Goal: Task Accomplishment & Management: Manage account settings

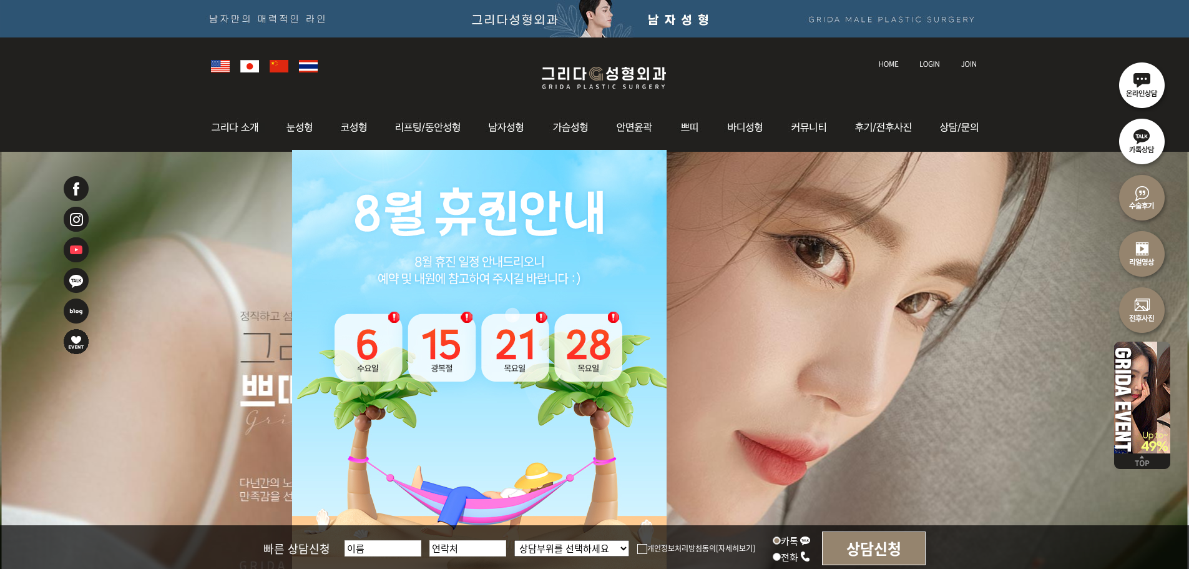
click at [891, 66] on img at bounding box center [889, 64] width 20 height 7
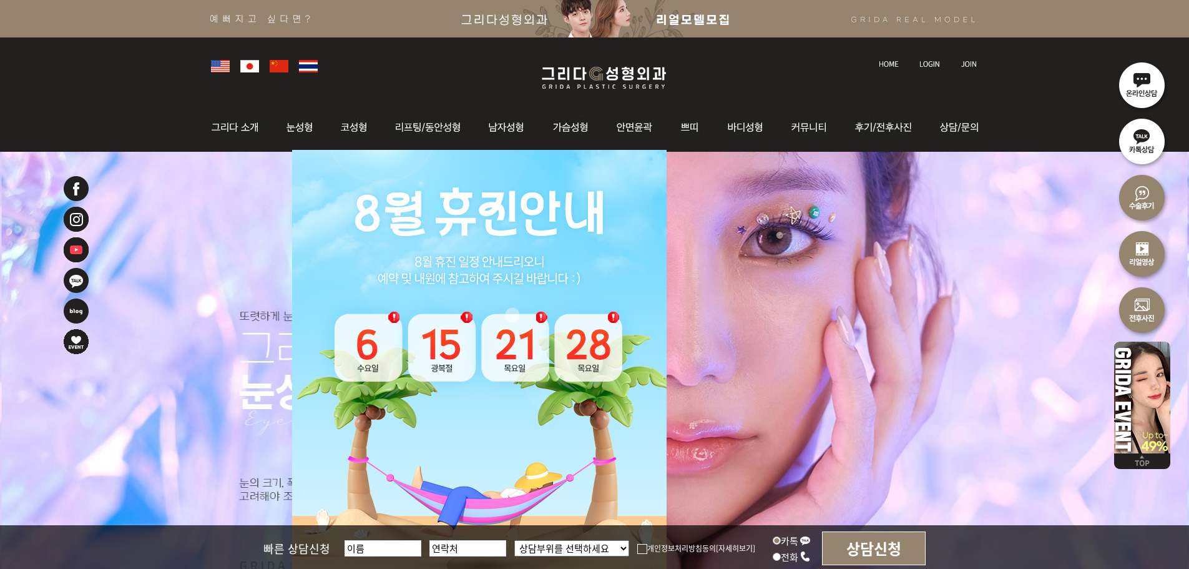
click at [921, 56] on link at bounding box center [930, 52] width 35 height 17
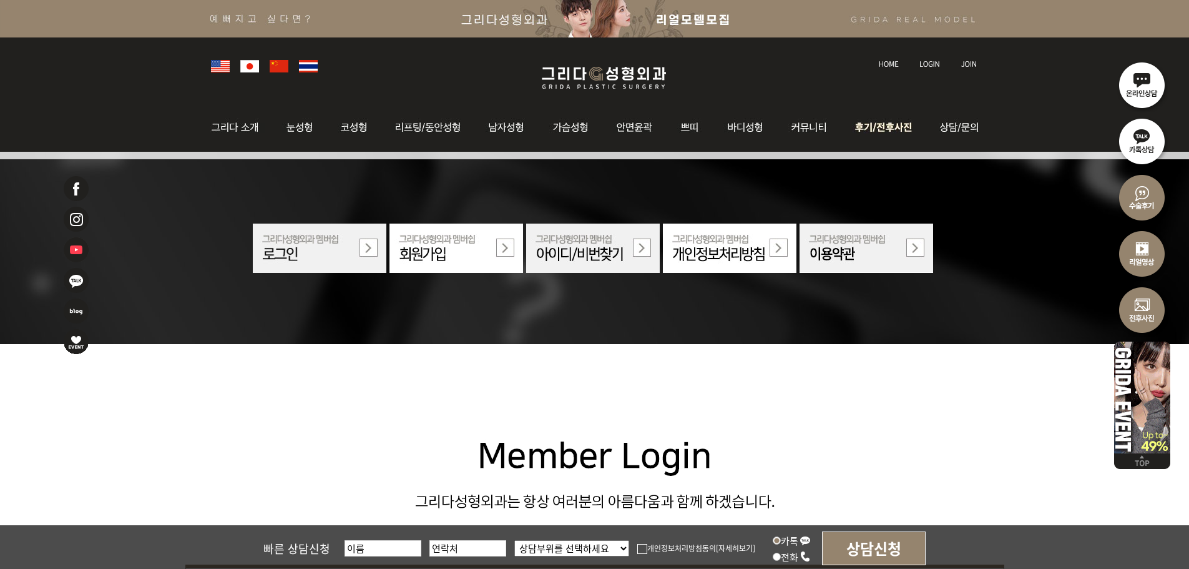
scroll to position [375, 0]
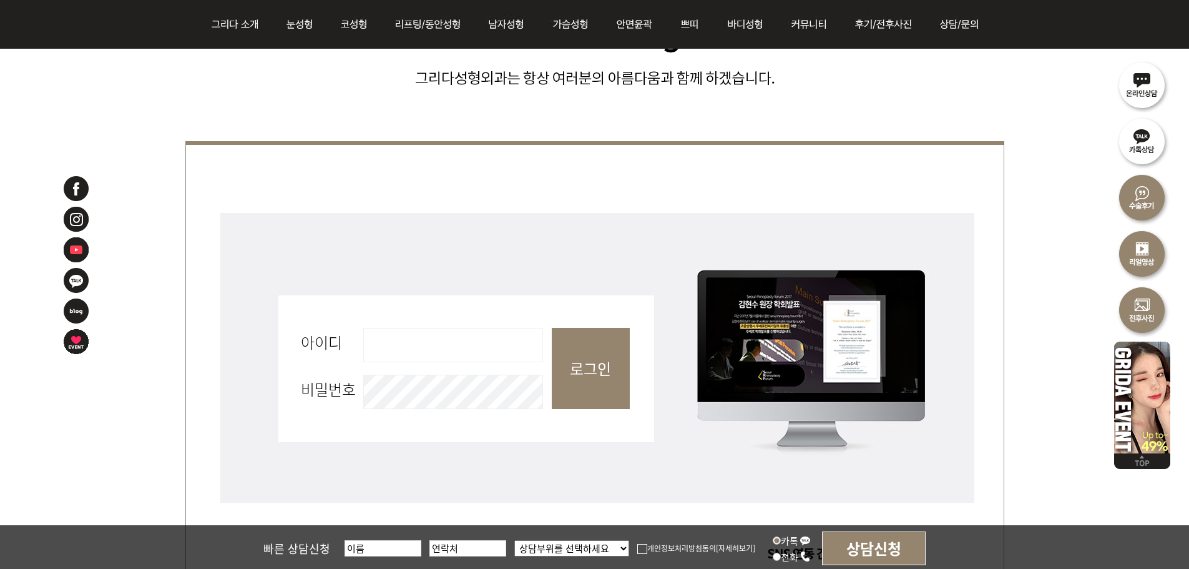
click at [497, 346] on input "아이디 필수" at bounding box center [453, 345] width 180 height 34
type input "admin"
click at [567, 373] on input "로그인" at bounding box center [591, 368] width 78 height 81
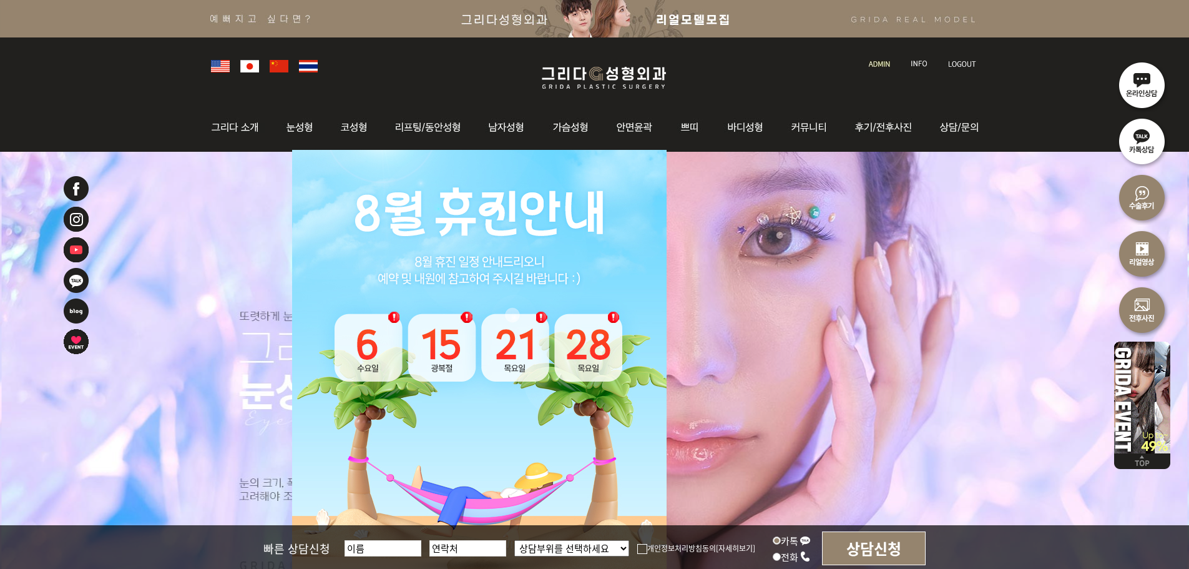
click at [871, 56] on link at bounding box center [881, 52] width 36 height 17
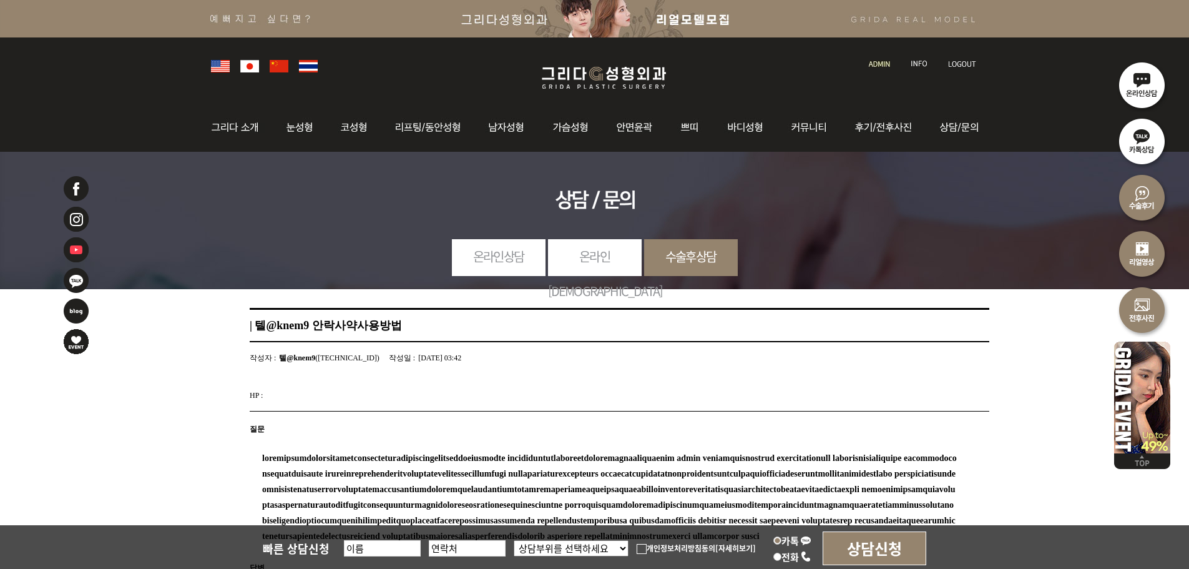
scroll to position [345, 0]
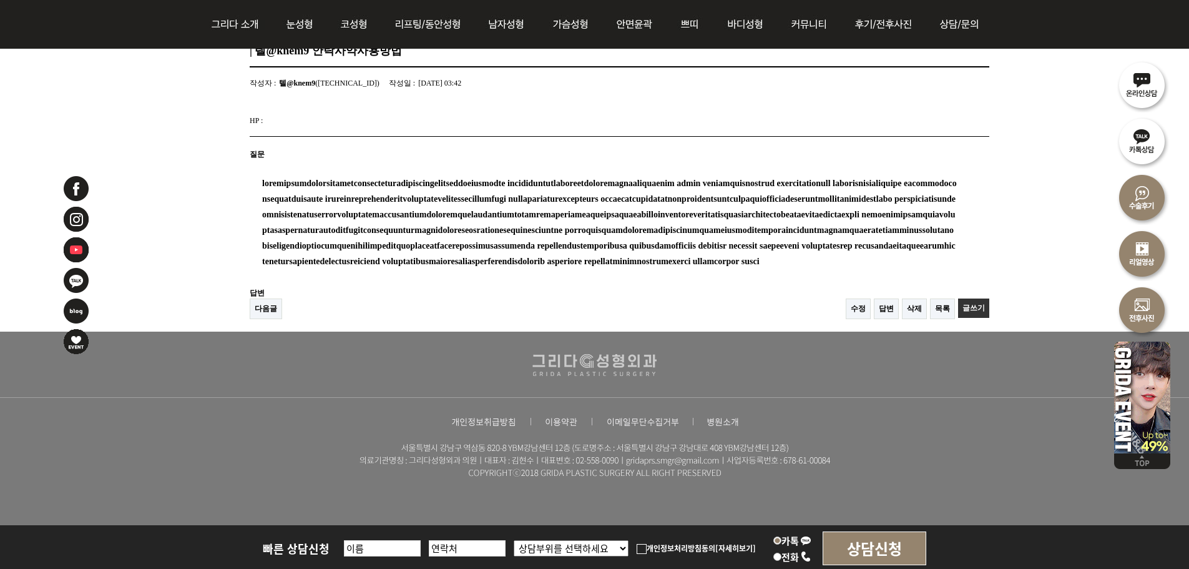
click at [910, 310] on link "삭제" at bounding box center [914, 308] width 25 height 21
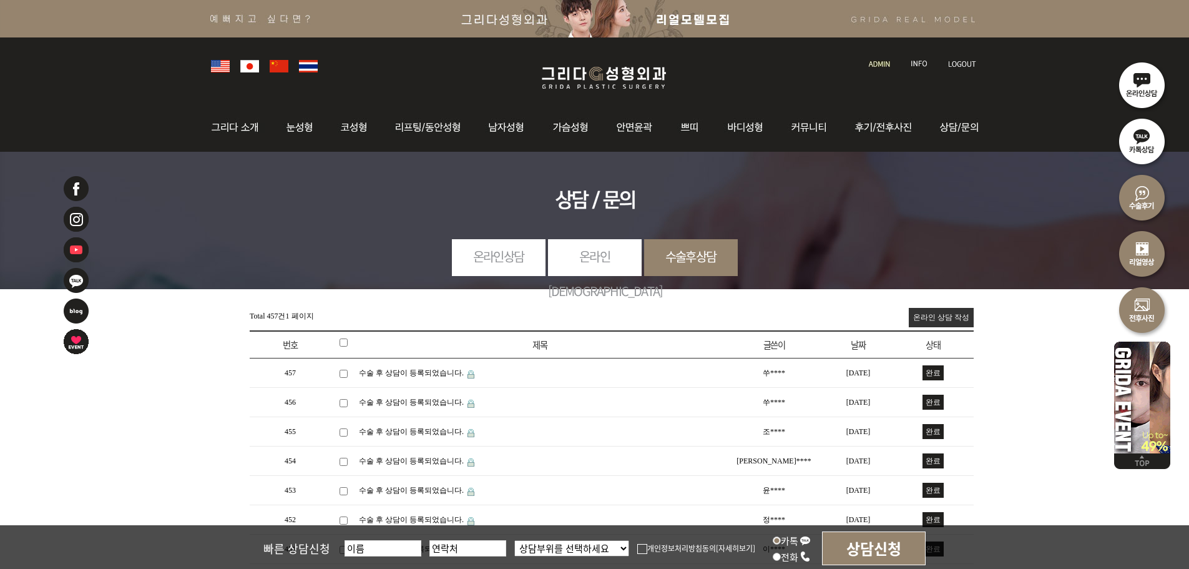
click at [888, 64] on img at bounding box center [879, 64] width 21 height 7
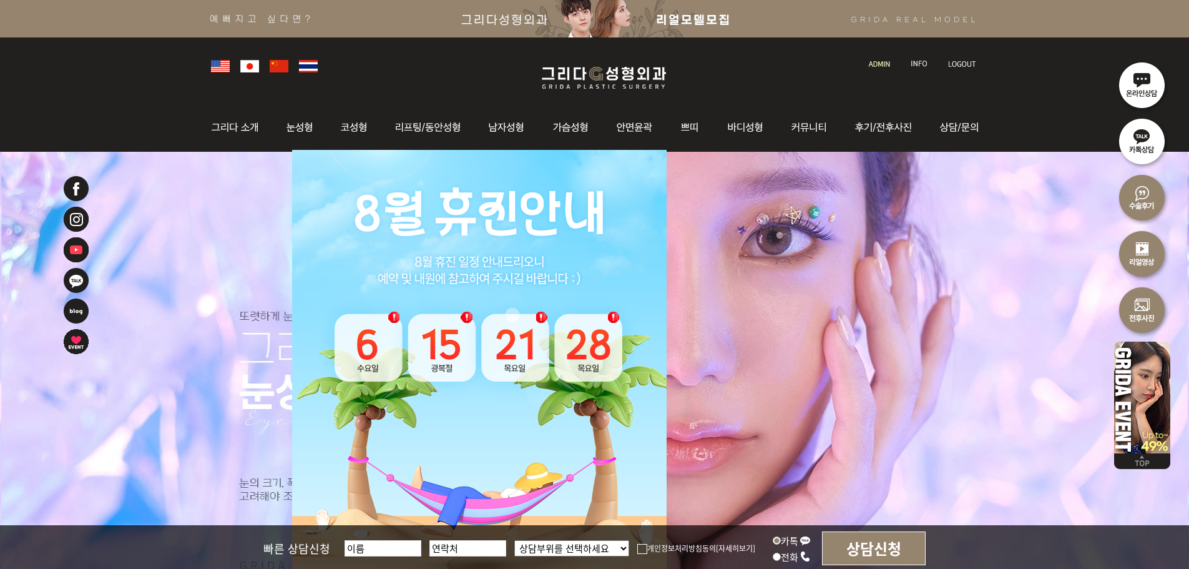
click at [890, 63] on img at bounding box center [879, 64] width 21 height 7
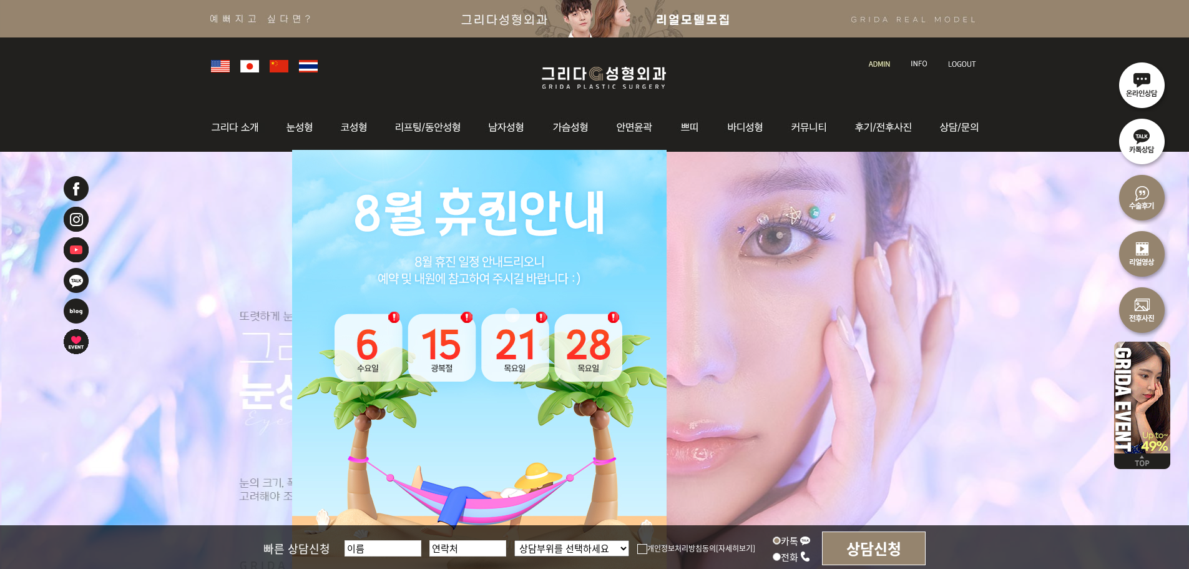
click at [883, 56] on link at bounding box center [881, 52] width 36 height 17
